Goal: Find specific page/section: Find specific page/section

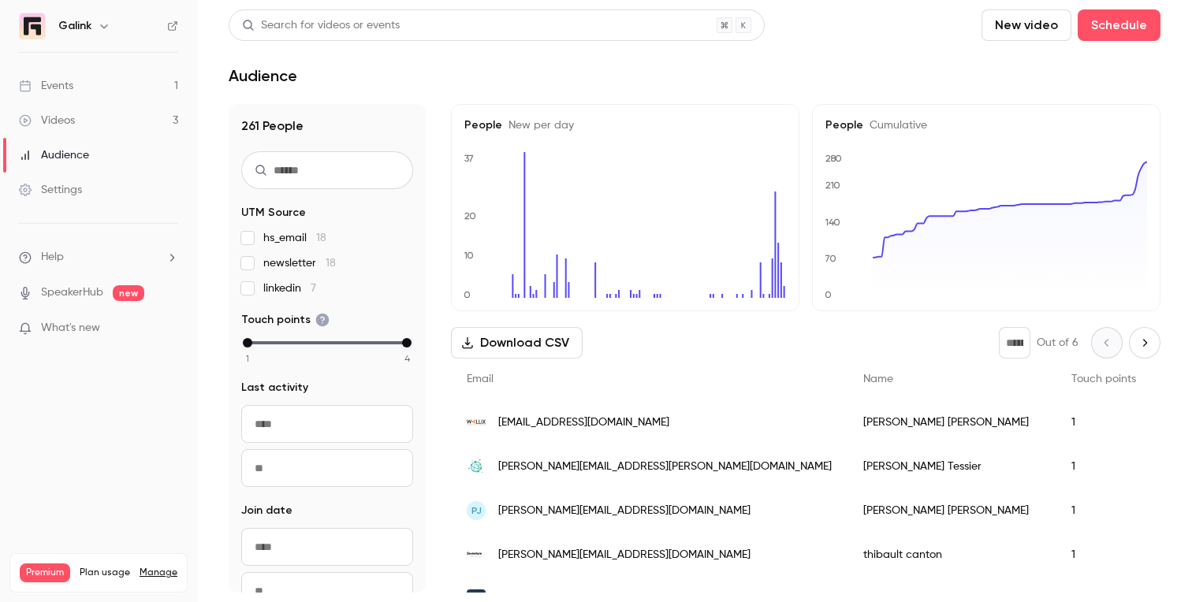
click at [146, 86] on link "Events 1" at bounding box center [98, 86] width 197 height 35
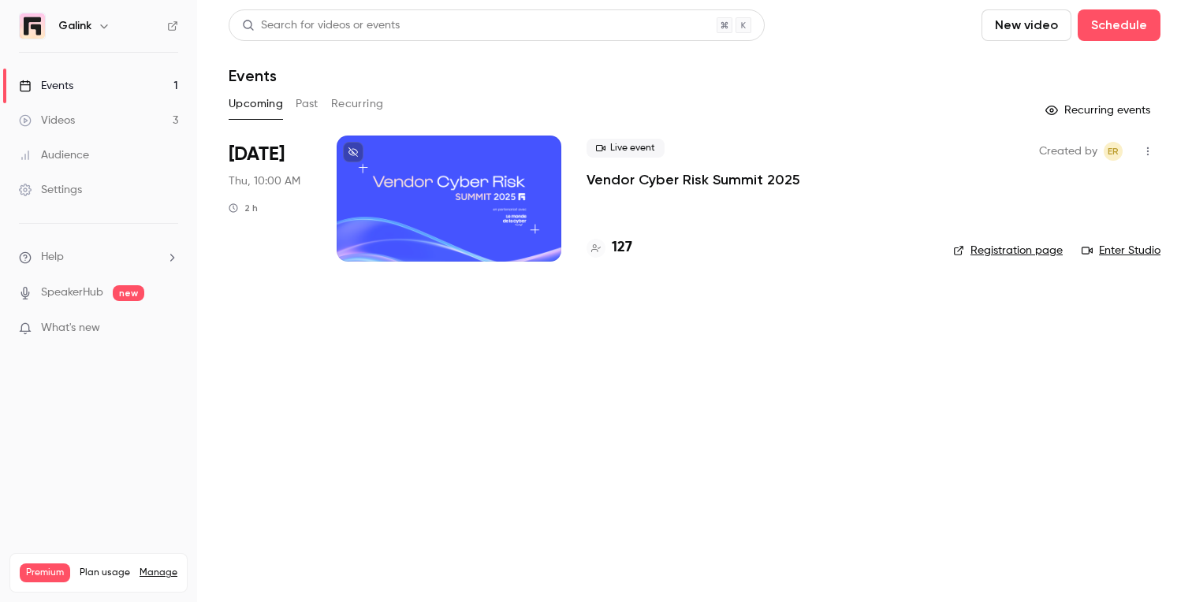
click at [128, 89] on link "Events 1" at bounding box center [98, 86] width 197 height 35
click at [593, 187] on p "Vendor Cyber Risk Summit 2025" at bounding box center [693, 179] width 214 height 19
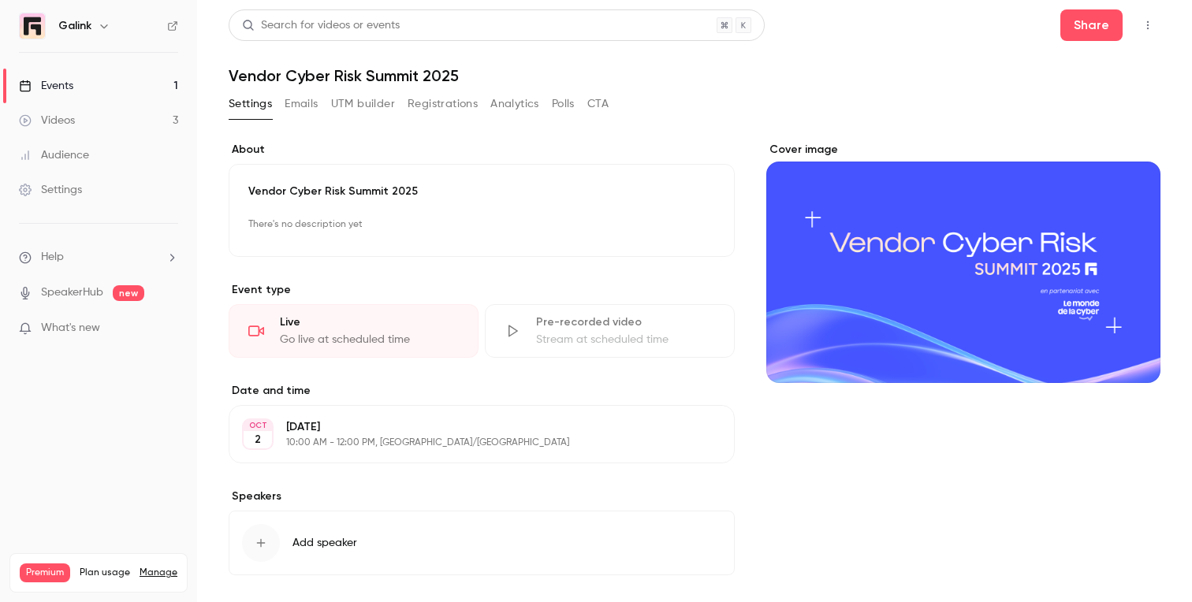
click at [514, 102] on button "Analytics" at bounding box center [514, 103] width 49 height 25
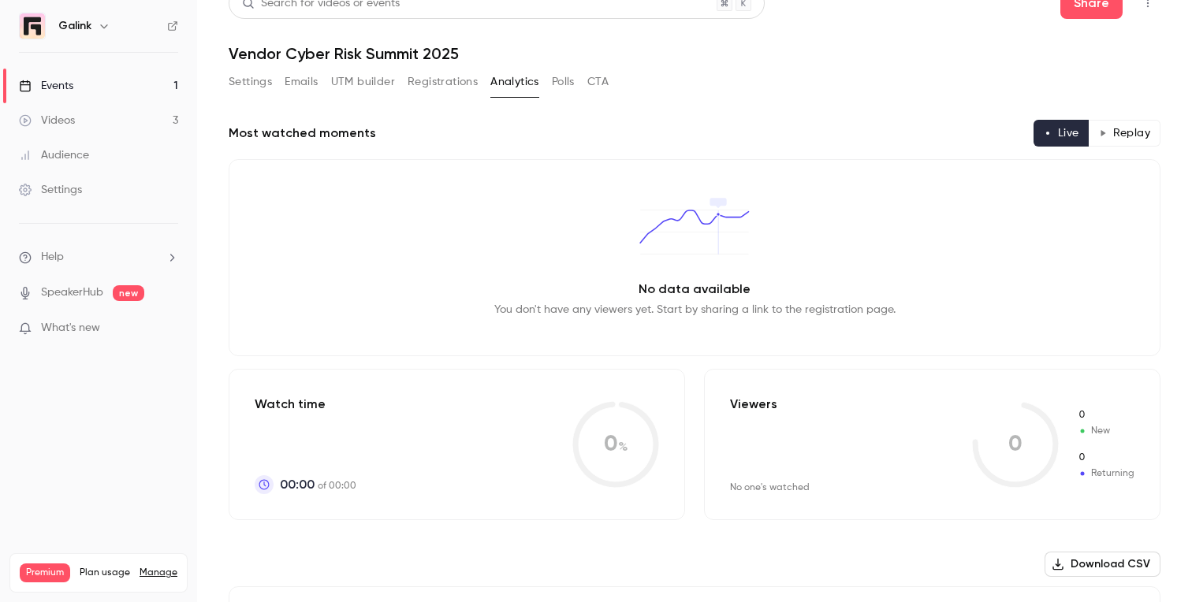
scroll to position [18, 0]
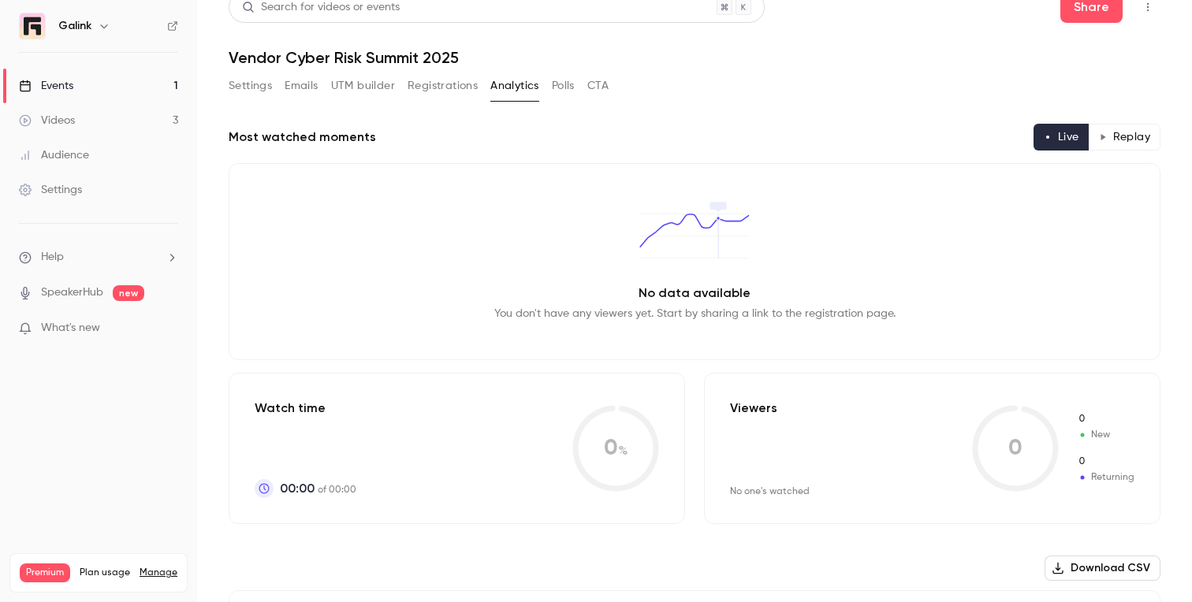
click at [452, 84] on button "Registrations" at bounding box center [443, 85] width 70 height 25
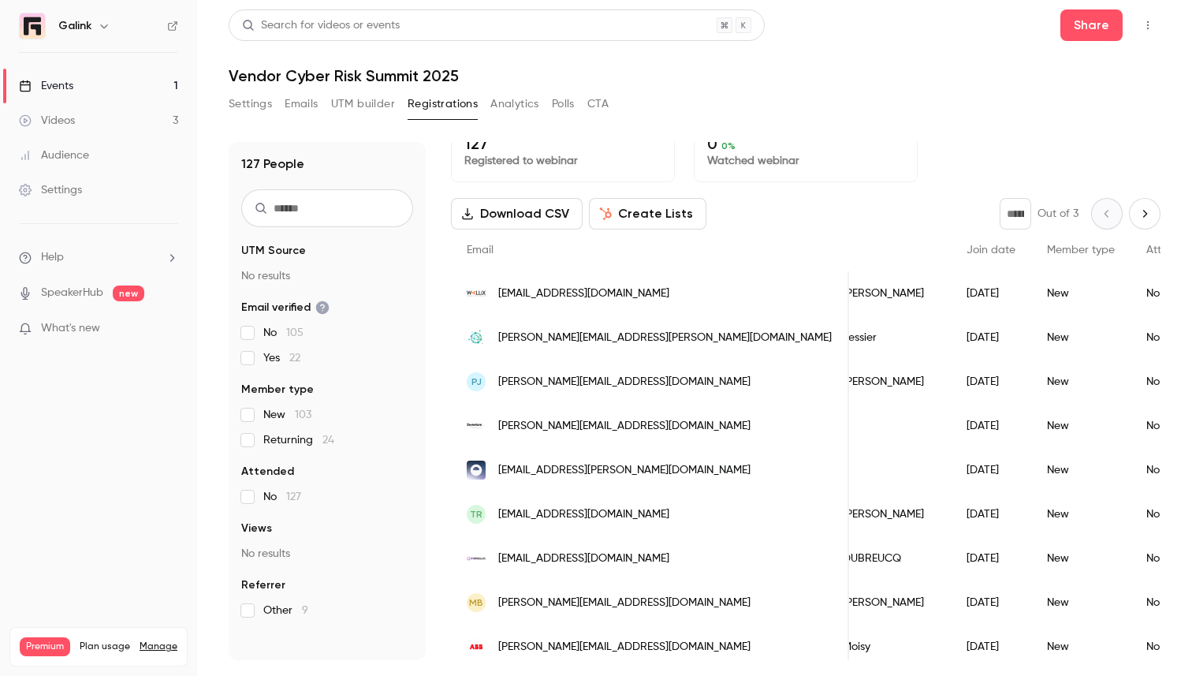
scroll to position [32, 0]
